Goal: Use online tool/utility: Utilize a website feature to perform a specific function

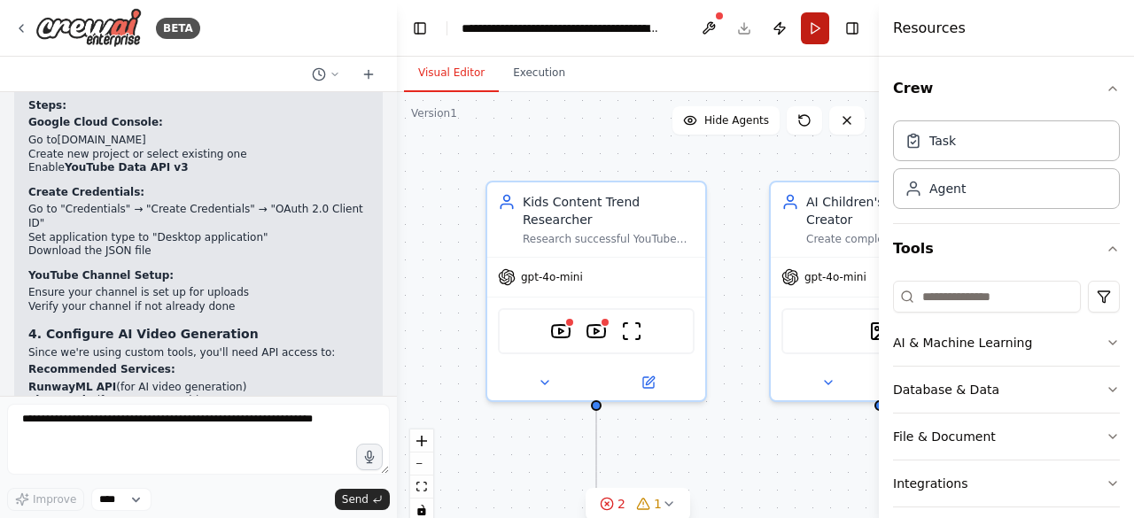
click at [819, 29] on button "Run" at bounding box center [815, 28] width 28 height 32
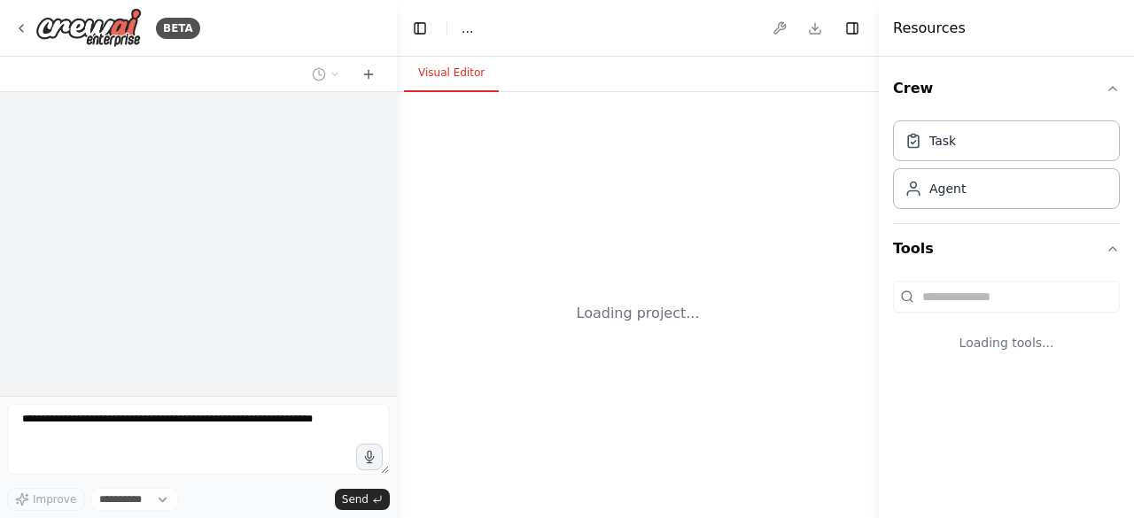
select select "****"
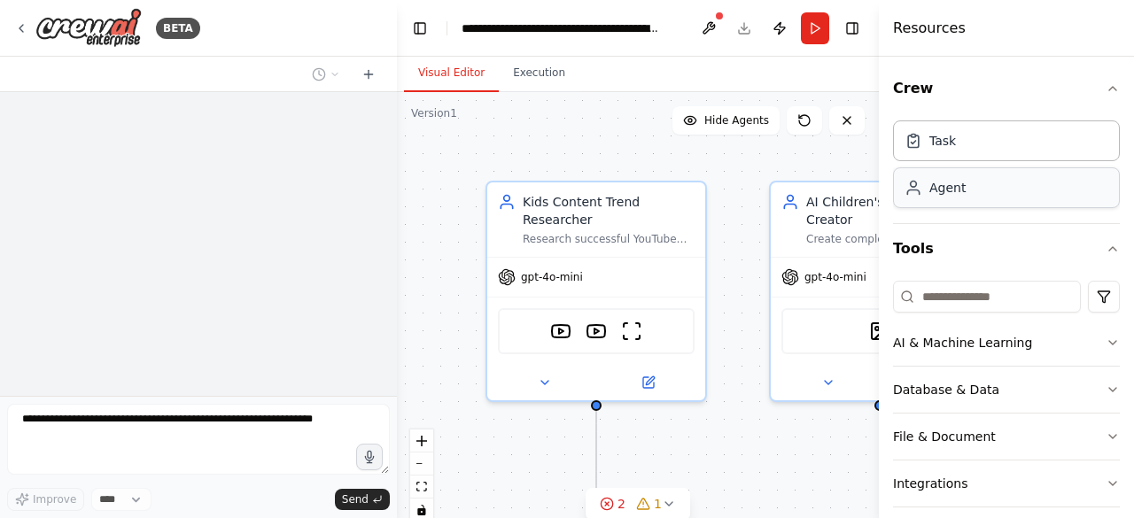
click at [928, 204] on div "Agent" at bounding box center [1006, 187] width 227 height 41
click at [935, 201] on div "Agent" at bounding box center [1006, 187] width 227 height 41
click at [938, 195] on div "Agent" at bounding box center [947, 188] width 36 height 18
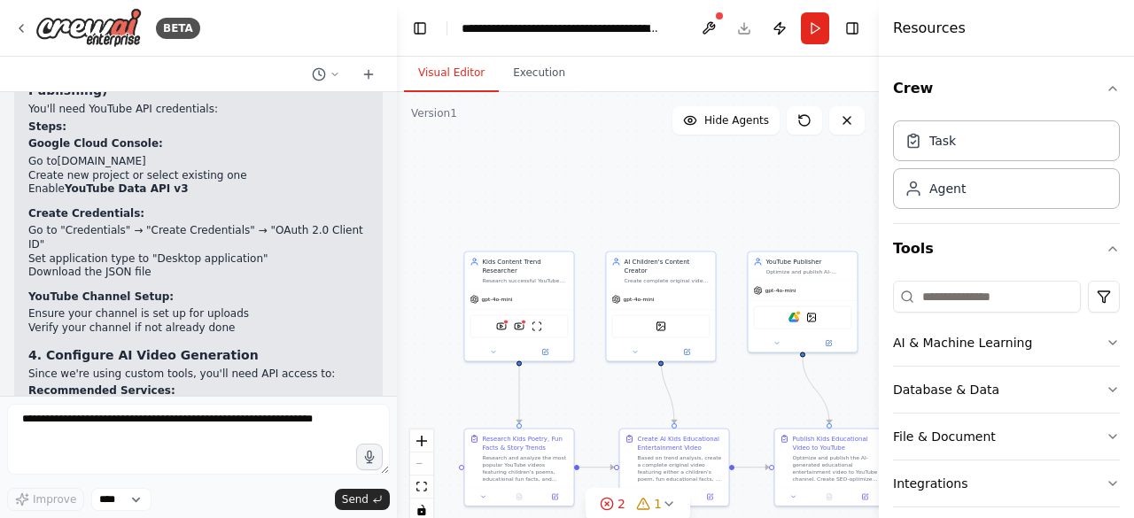
scroll to position [7526, 0]
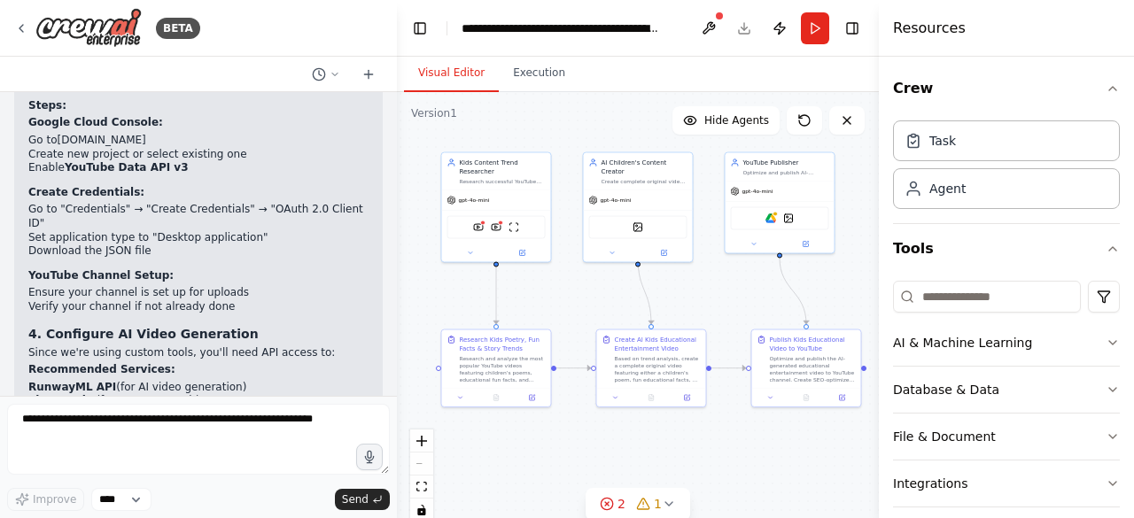
drag, startPoint x: 439, startPoint y: 327, endPoint x: 416, endPoint y: 228, distance: 101.9
click at [416, 228] on div ".deletable-edge-delete-btn { width: 20px; height: 20px; border: 0px solid #ffff…" at bounding box center [638, 313] width 482 height 443
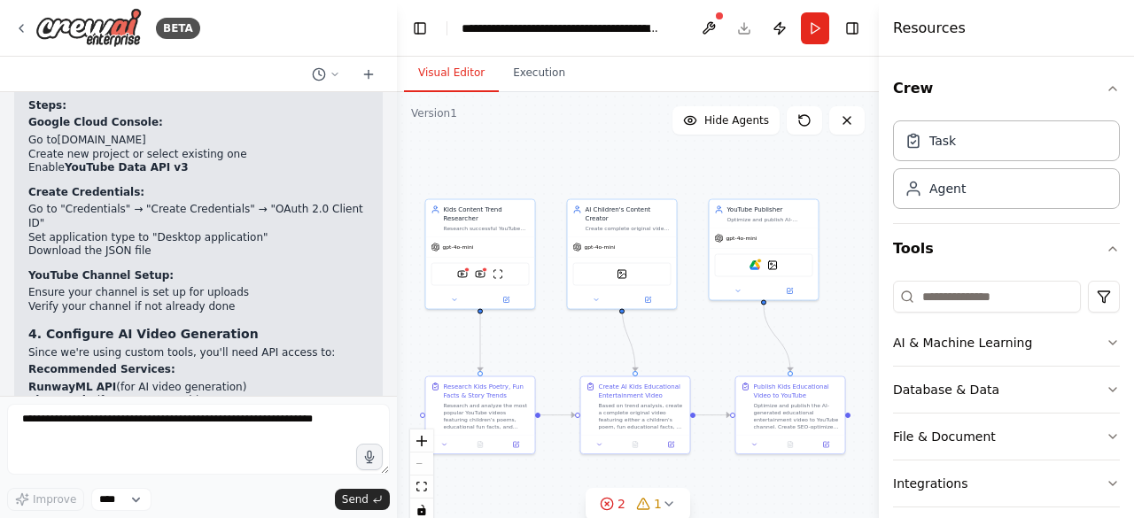
drag, startPoint x: 597, startPoint y: 300, endPoint x: 581, endPoint y: 347, distance: 49.6
click at [581, 347] on div ".deletable-edge-delete-btn { width: 20px; height: 20px; border: 0px solid #ffff…" at bounding box center [638, 313] width 482 height 443
click at [585, 341] on div ".deletable-edge-delete-btn { width: 20px; height: 20px; border: 0px solid #ffff…" at bounding box center [638, 313] width 482 height 443
click at [533, 81] on button "Execution" at bounding box center [539, 73] width 81 height 37
